Goal: Transaction & Acquisition: Download file/media

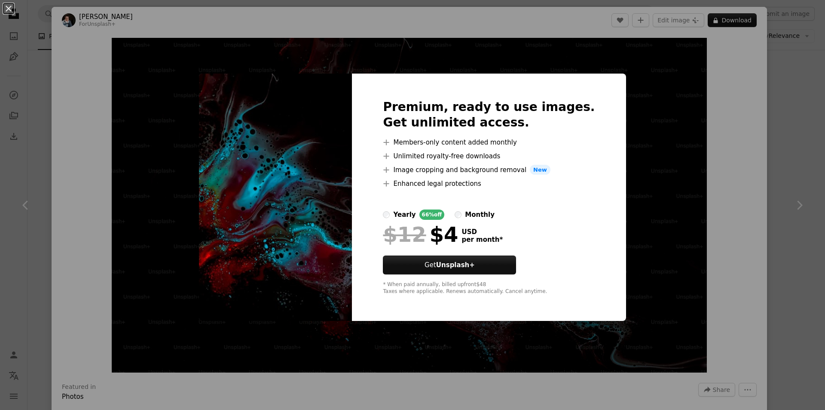
scroll to position [473, 0]
click at [414, 214] on div "yearly" at bounding box center [404, 214] width 22 height 10
click at [407, 216] on label "yearly 66% off" at bounding box center [413, 214] width 61 height 10
click at [476, 272] on button "Get Unsplash+" at bounding box center [449, 264] width 133 height 19
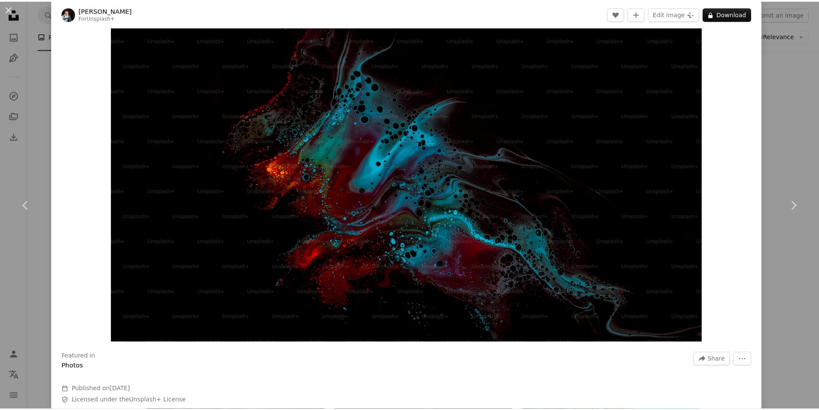
scroll to position [86, 0]
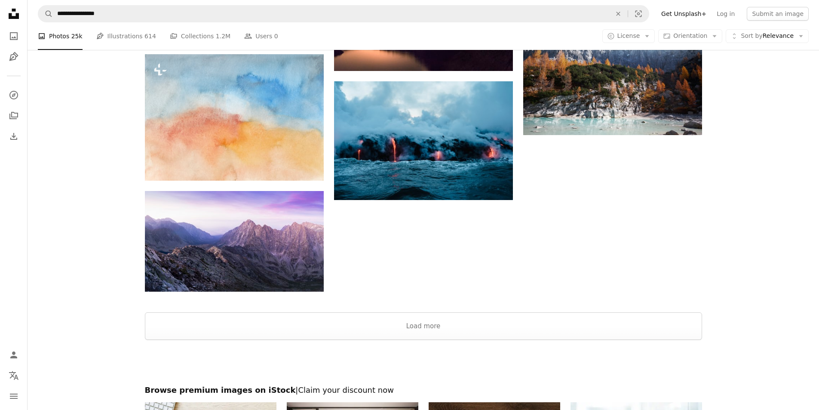
scroll to position [945, 0]
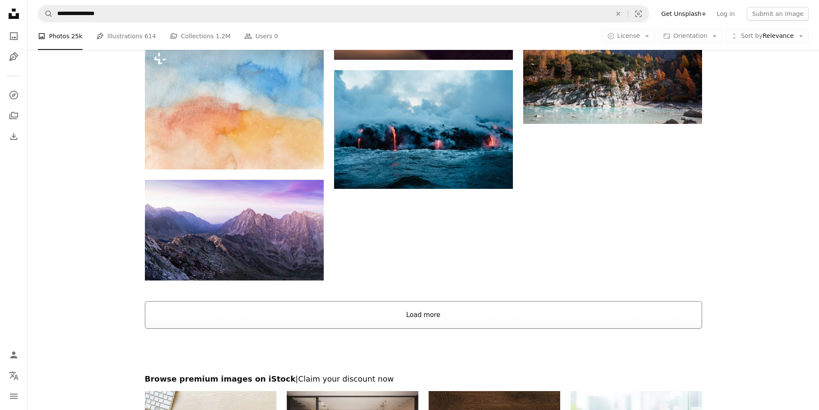
click at [415, 318] on button "Load more" at bounding box center [423, 315] width 557 height 28
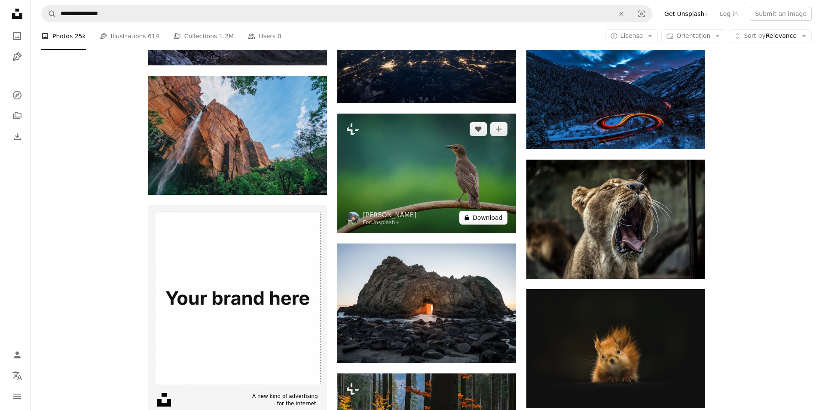
scroll to position [988, 0]
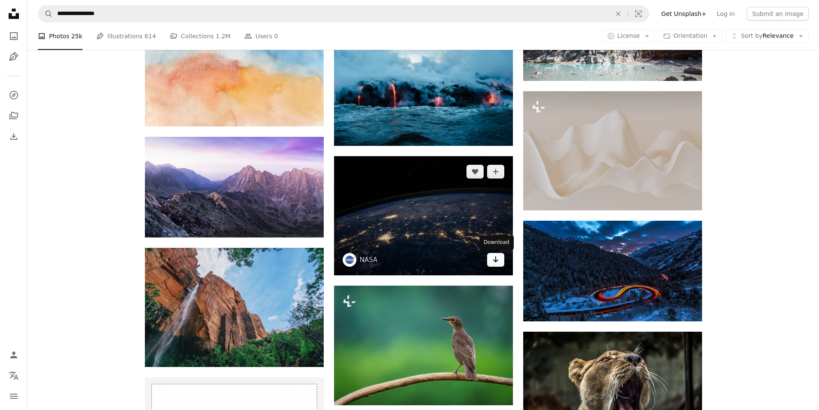
click at [495, 262] on icon "Arrow pointing down" at bounding box center [495, 259] width 7 height 10
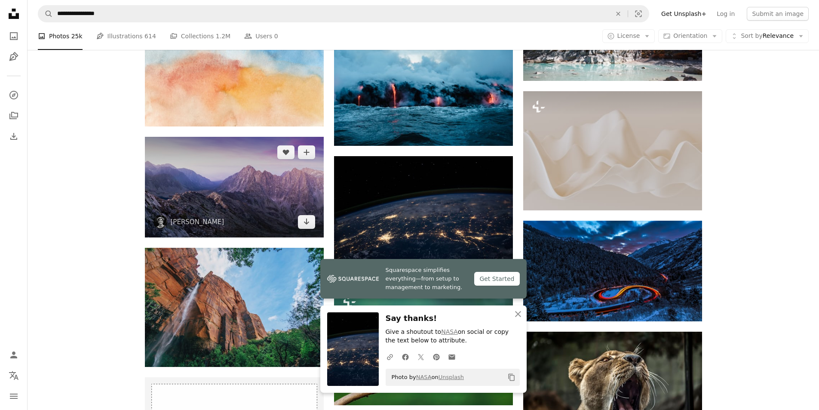
click at [244, 146] on img at bounding box center [234, 187] width 179 height 101
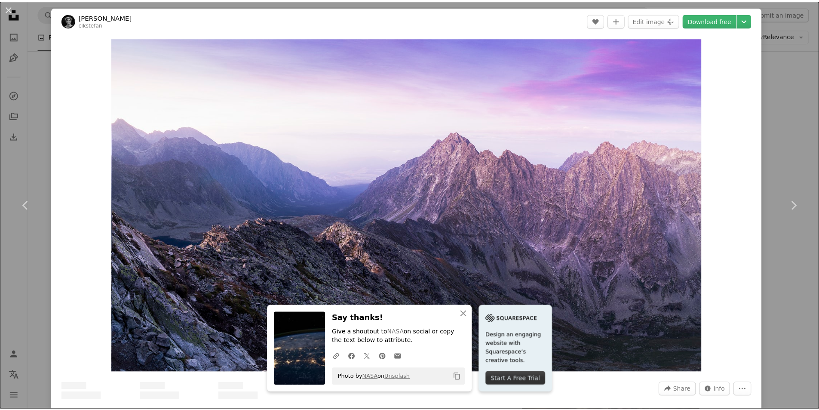
scroll to position [43, 0]
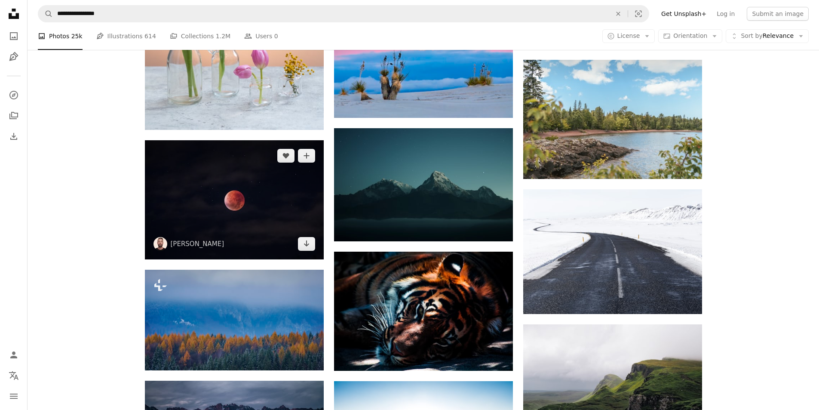
scroll to position [3309, 0]
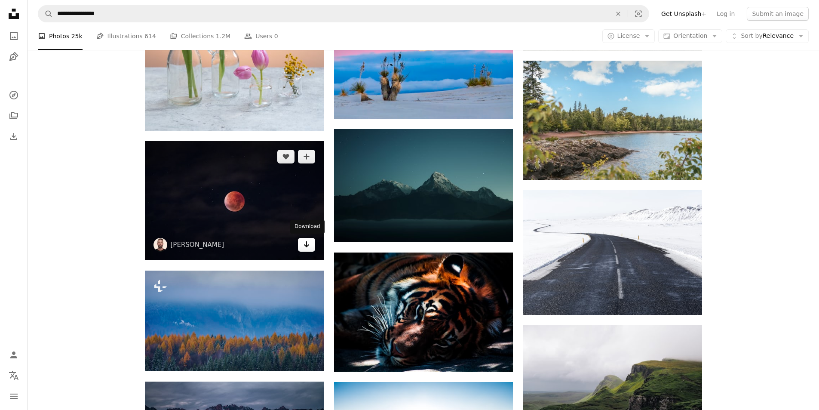
click at [304, 247] on icon "Arrow pointing down" at bounding box center [306, 244] width 7 height 10
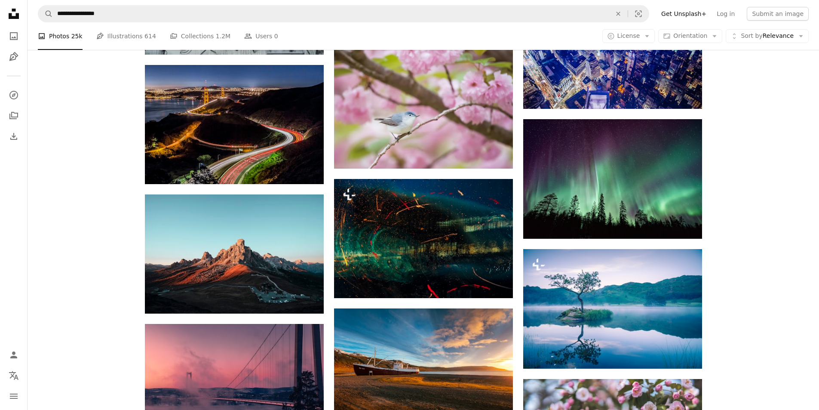
scroll to position [4169, 0]
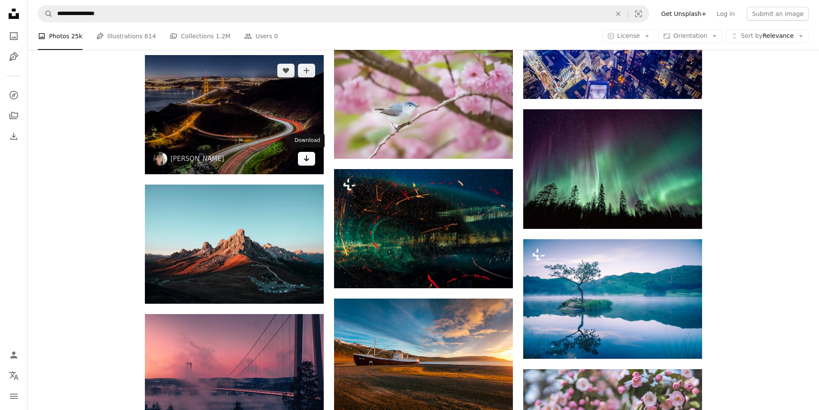
click at [308, 161] on icon "Arrow pointing down" at bounding box center [306, 158] width 7 height 10
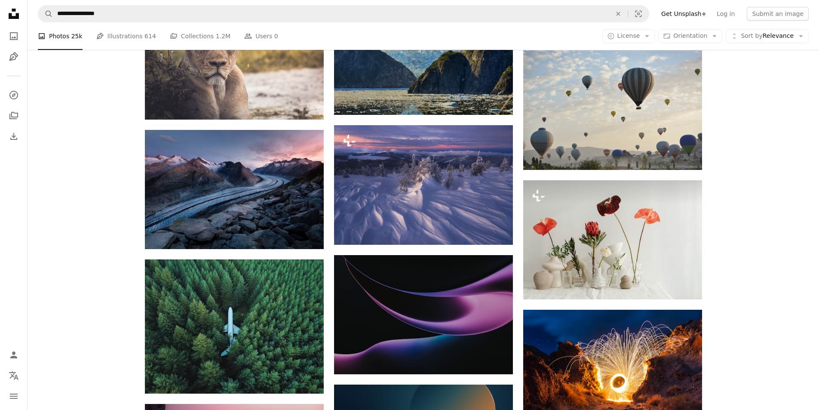
scroll to position [6403, 0]
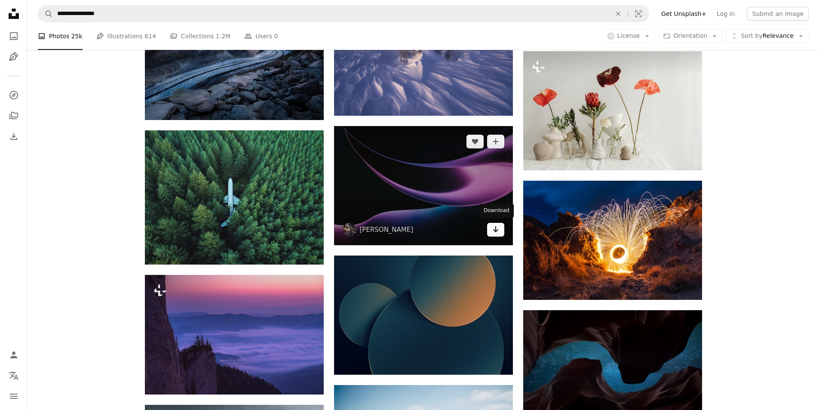
click at [495, 232] on icon "Arrow pointing down" at bounding box center [495, 229] width 7 height 10
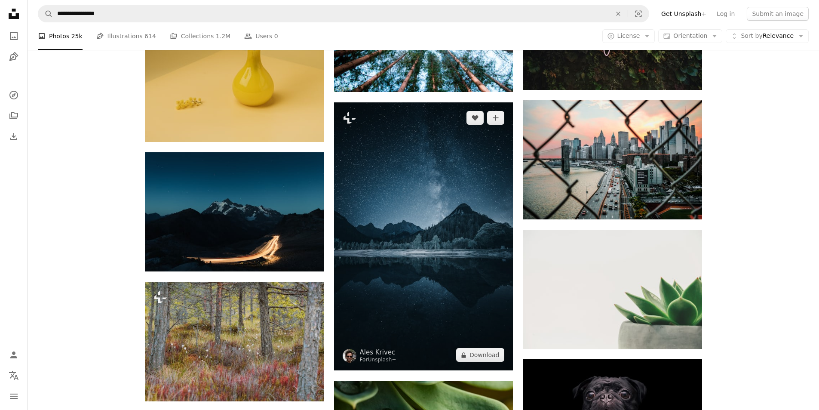
scroll to position [9326, 0]
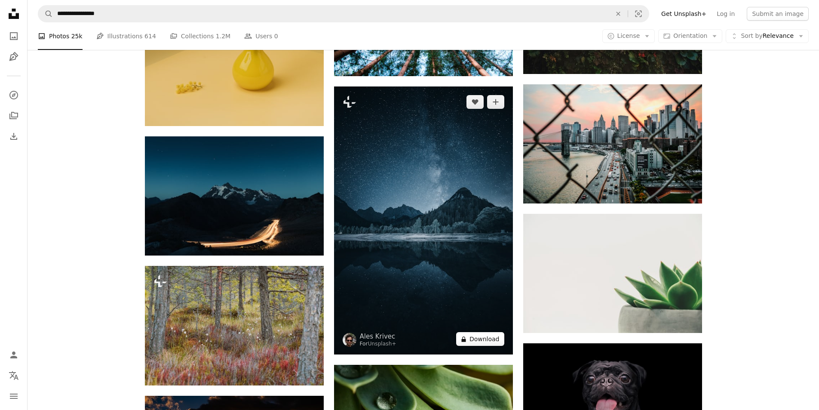
click at [482, 337] on button "A lock Download" at bounding box center [480, 339] width 48 height 14
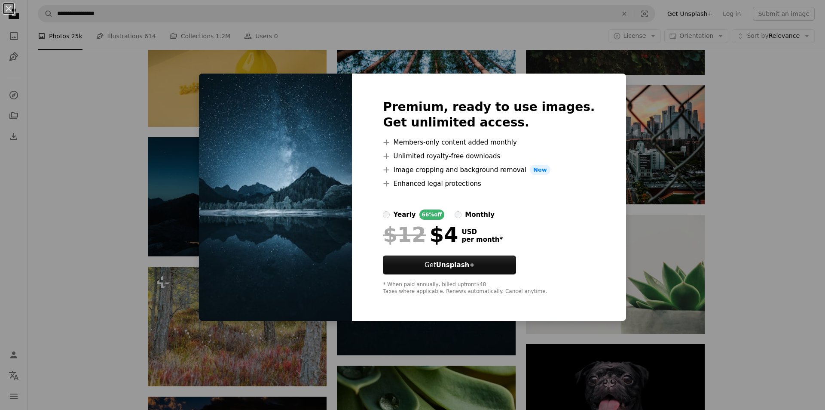
click at [254, 138] on img at bounding box center [275, 197] width 153 height 248
drag, startPoint x: 176, startPoint y: 172, endPoint x: 497, endPoint y: 332, distance: 359.0
click at [175, 172] on div "An X shape Premium, ready to use images. Get unlimited access. A plus sign Memb…" at bounding box center [412, 205] width 825 height 410
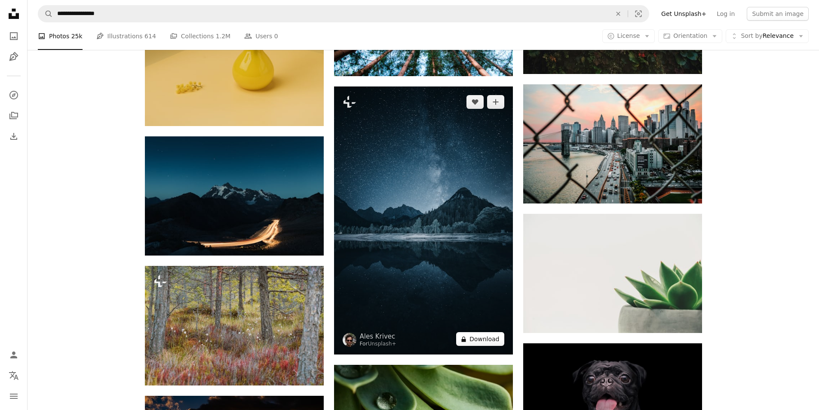
click at [465, 336] on icon at bounding box center [463, 339] width 4 height 6
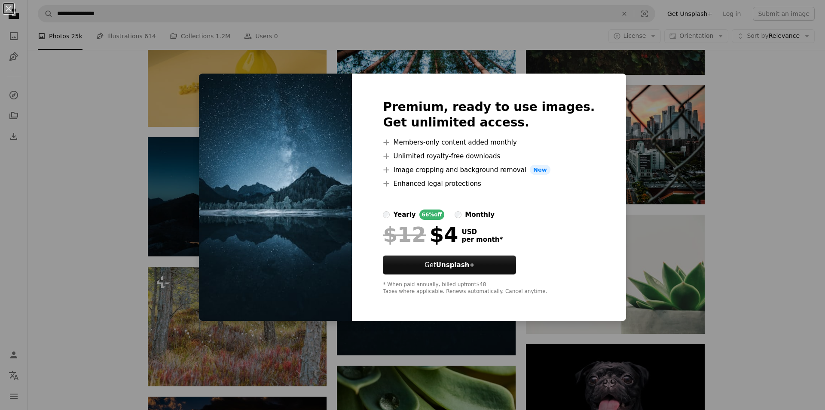
click at [476, 338] on div "An X shape Premium, ready to use images. Get unlimited access. A plus sign Memb…" at bounding box center [412, 205] width 825 height 410
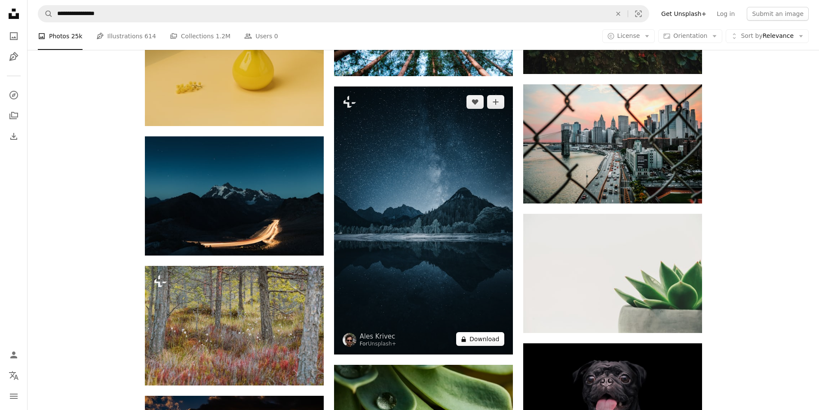
click at [486, 336] on button "A lock Download" at bounding box center [480, 339] width 48 height 14
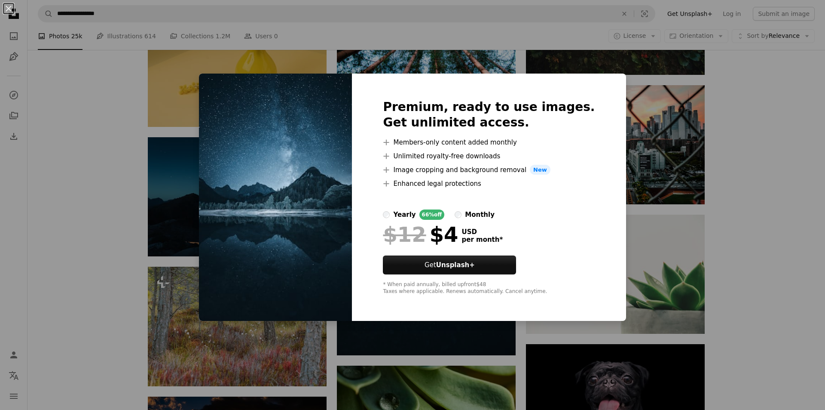
click at [321, 232] on img at bounding box center [275, 197] width 153 height 248
click at [119, 245] on div "An X shape Premium, ready to use images. Get unlimited access. A plus sign Memb…" at bounding box center [412, 205] width 825 height 410
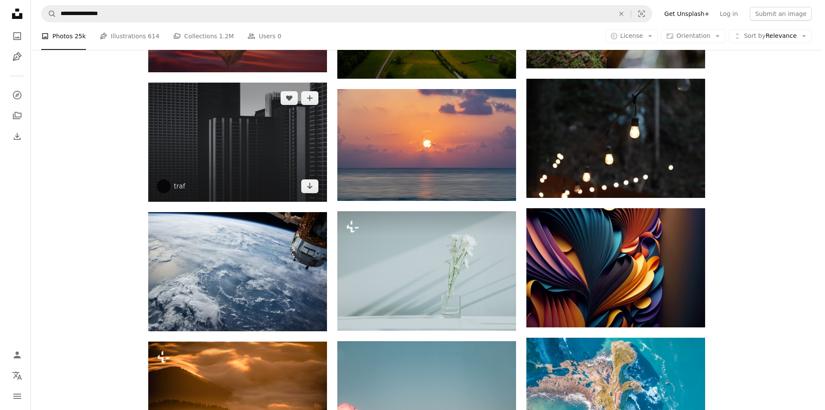
scroll to position [10658, 0]
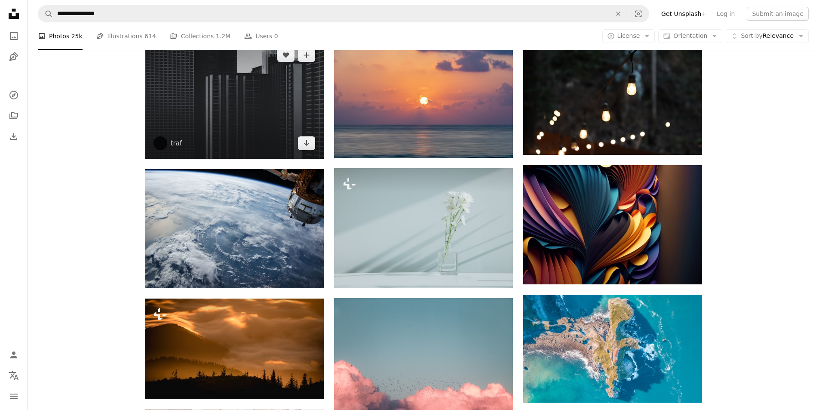
click at [306, 148] on img at bounding box center [234, 99] width 179 height 119
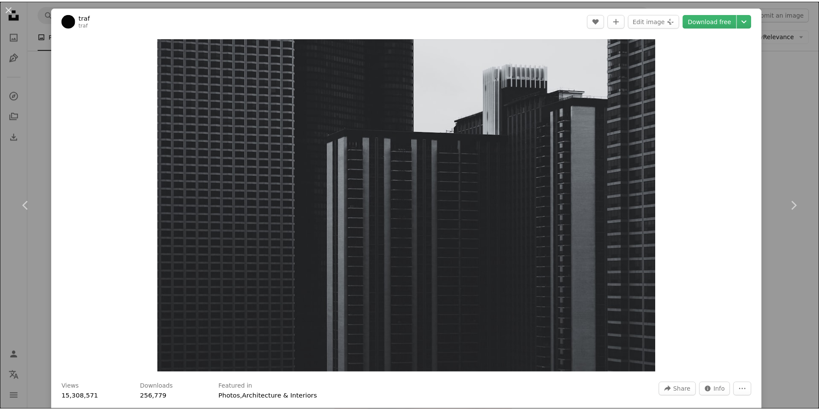
scroll to position [215, 0]
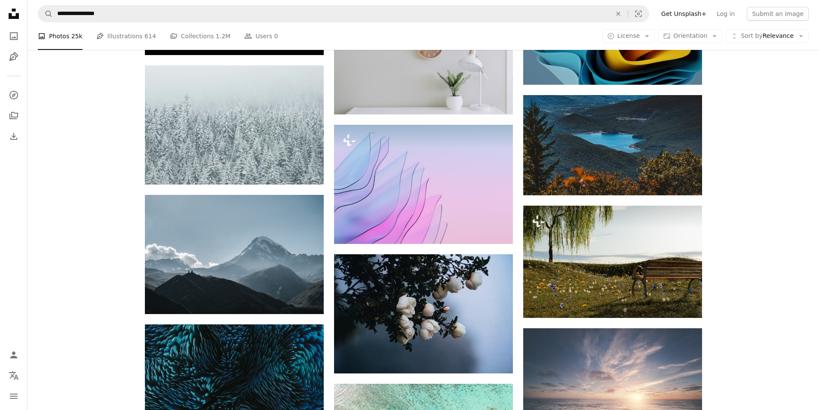
scroll to position [15987, 0]
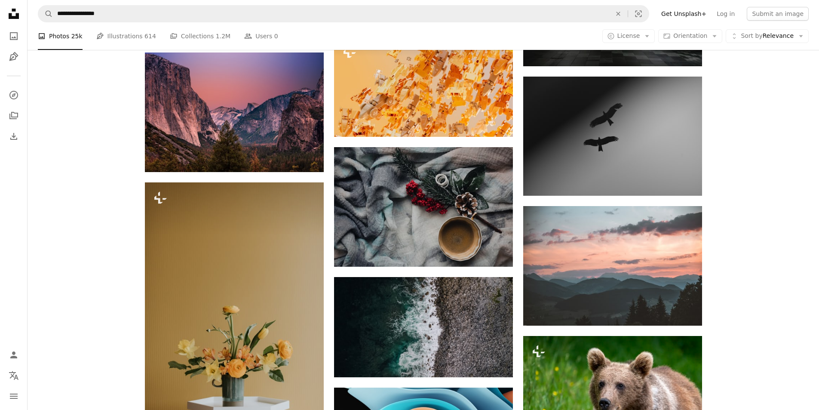
click at [72, 36] on li "A photo Photos 25k" at bounding box center [60, 36] width 45 height 28
click at [185, 36] on link "A stack of folders Collections 1.2M" at bounding box center [200, 36] width 61 height 28
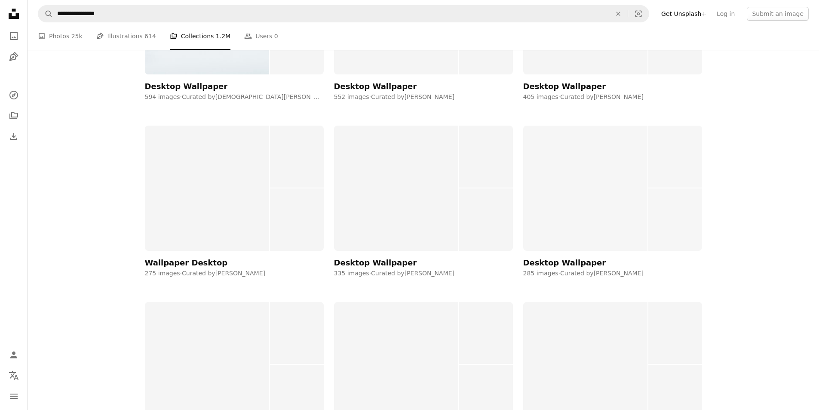
scroll to position [301, 0]
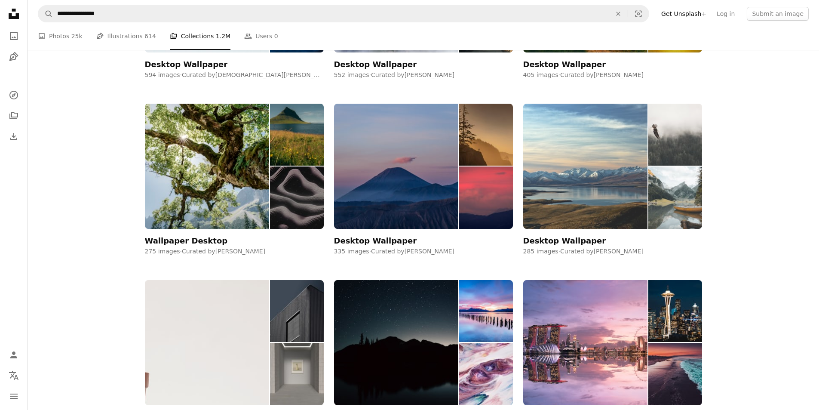
click at [554, 205] on img at bounding box center [585, 166] width 125 height 125
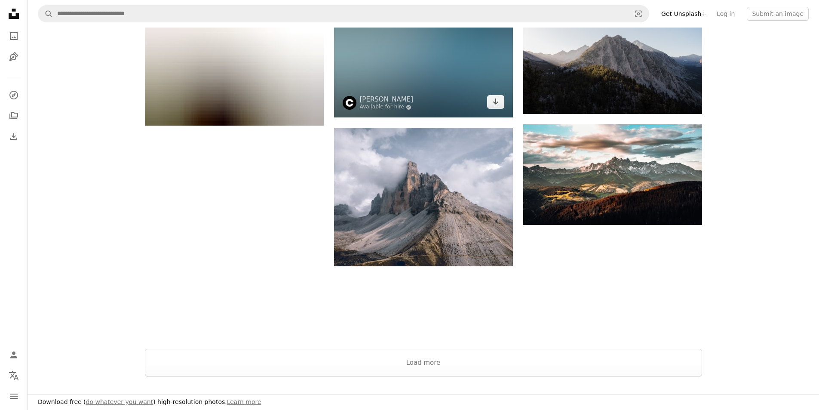
scroll to position [817, 0]
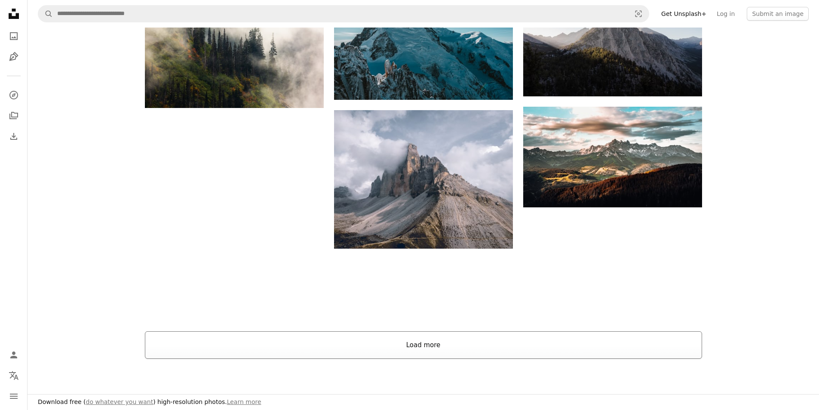
click at [433, 341] on button "Load more" at bounding box center [423, 345] width 557 height 28
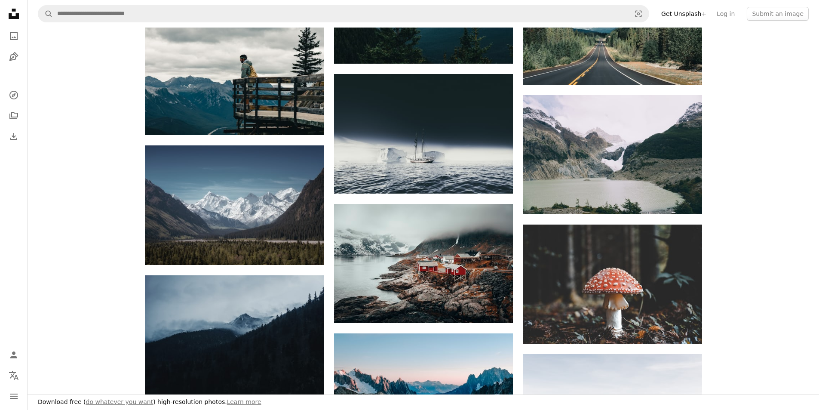
scroll to position [2579, 0]
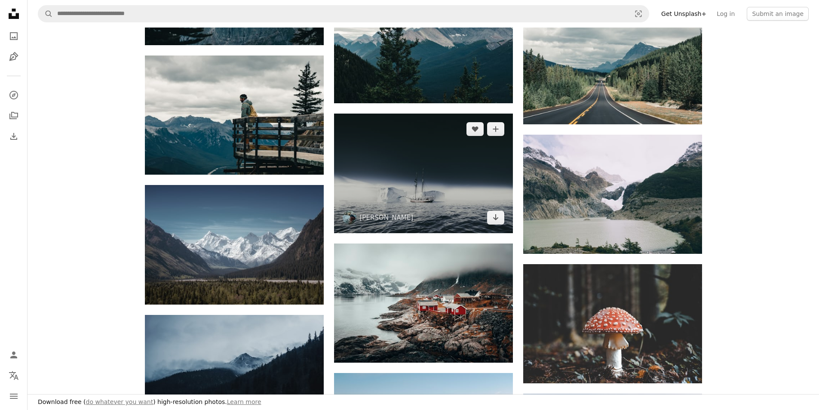
click at [497, 222] on img at bounding box center [423, 172] width 179 height 119
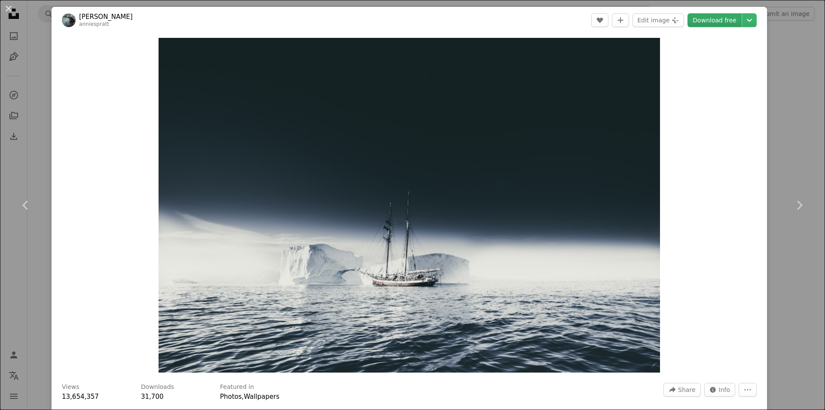
click at [713, 22] on link "Download free" at bounding box center [715, 20] width 54 height 14
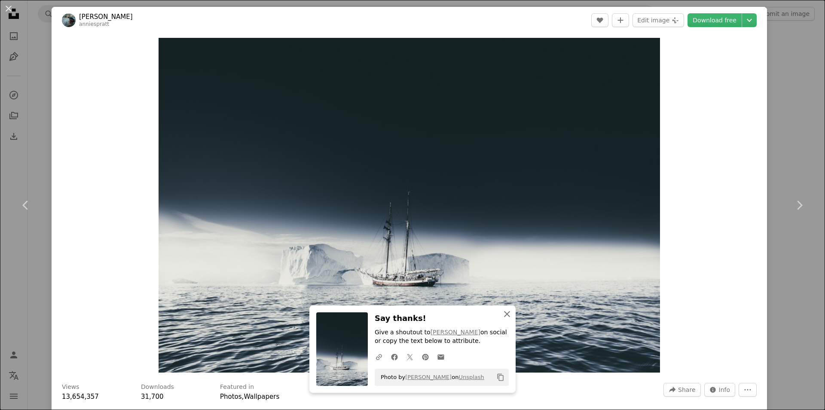
click at [505, 312] on icon "An X shape" at bounding box center [507, 314] width 10 height 10
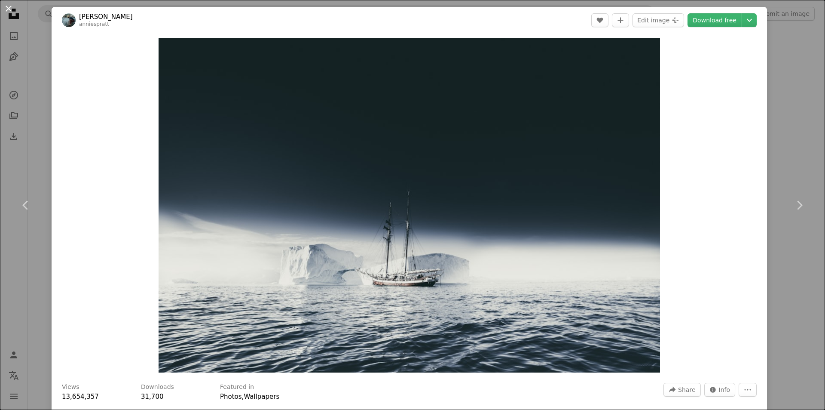
click at [10, 12] on button "An X shape" at bounding box center [8, 8] width 10 height 10
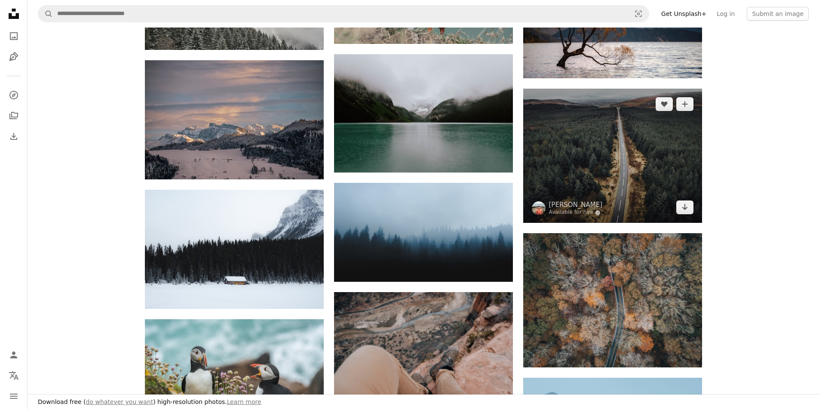
scroll to position [7478, 0]
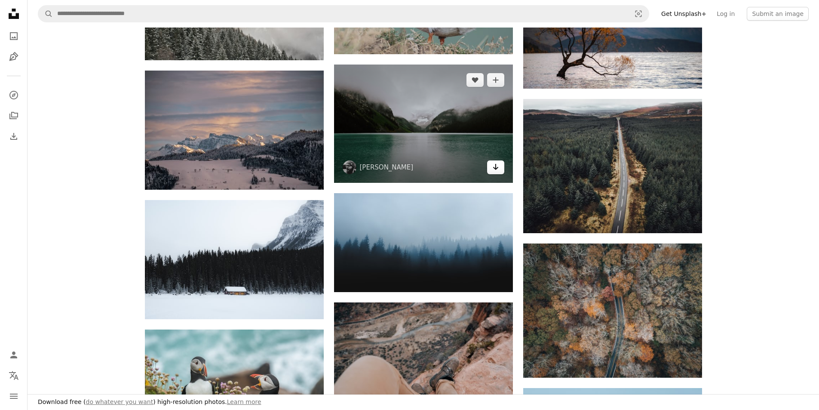
click at [490, 165] on link "Arrow pointing down" at bounding box center [495, 167] width 17 height 14
